Goal: Transaction & Acquisition: Purchase product/service

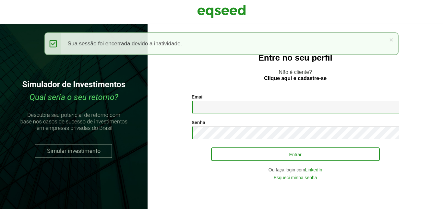
type input "**********"
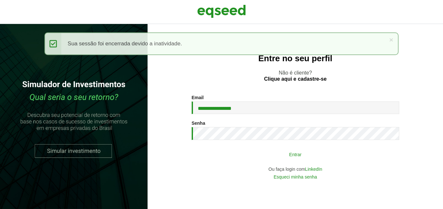
click at [297, 155] on button "Entrar" at bounding box center [295, 154] width 169 height 12
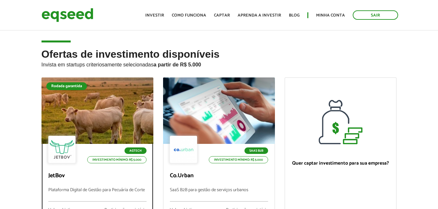
click at [91, 107] on div at bounding box center [97, 111] width 134 height 80
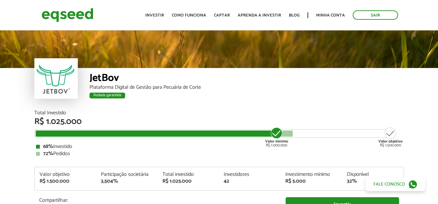
scroll to position [668, 0]
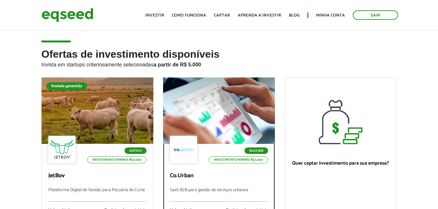
click at [224, 139] on div "SaaS B2B Investimento mínimo: R$ 5.000" at bounding box center [219, 150] width 98 height 29
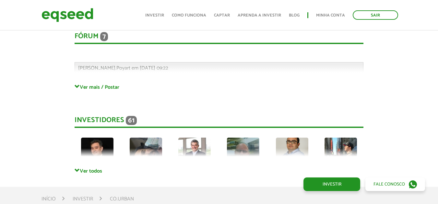
scroll to position [1544, 0]
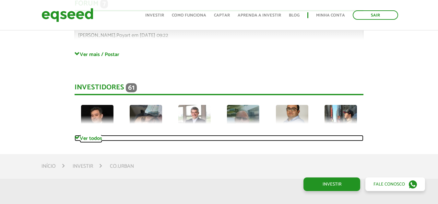
click at [75, 138] on span at bounding box center [77, 138] width 5 height 5
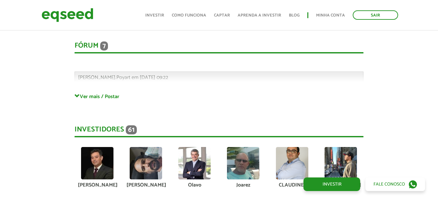
scroll to position [1479, 0]
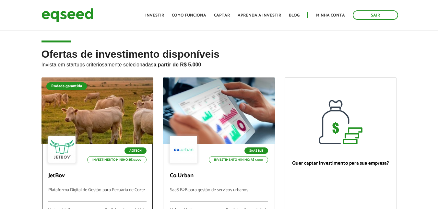
click at [82, 115] on div at bounding box center [97, 111] width 134 height 80
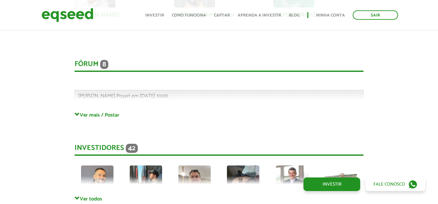
scroll to position [1688, 0]
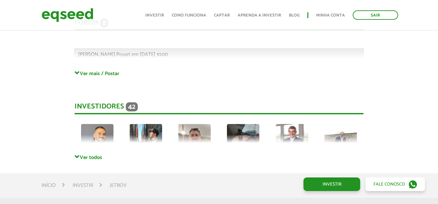
scroll to position [1742, 0]
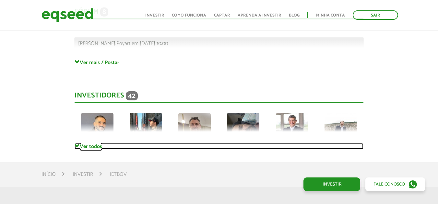
click at [76, 144] on span at bounding box center [77, 146] width 5 height 5
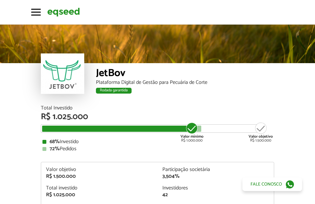
scroll to position [600, 0]
